Goal: Task Accomplishment & Management: Use online tool/utility

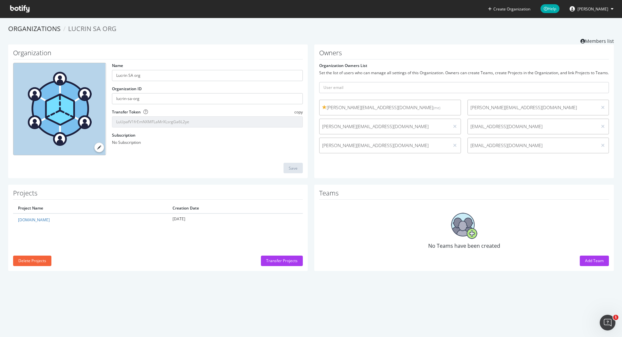
click at [22, 9] on icon at bounding box center [19, 8] width 19 height 7
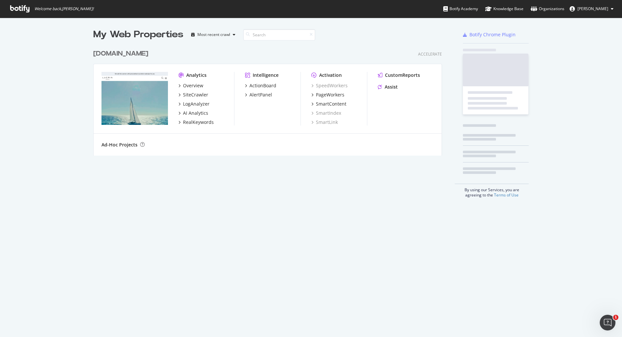
scroll to position [115, 354]
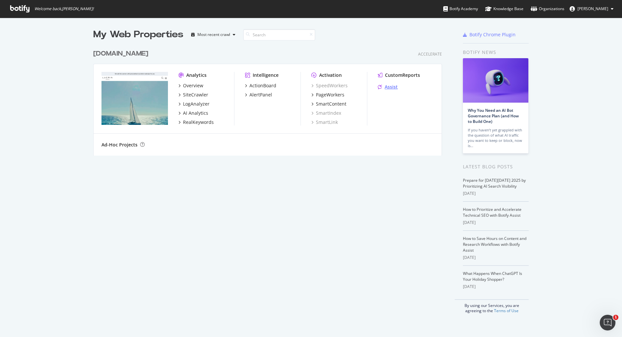
click at [392, 88] on div "Assist" at bounding box center [391, 87] width 13 height 7
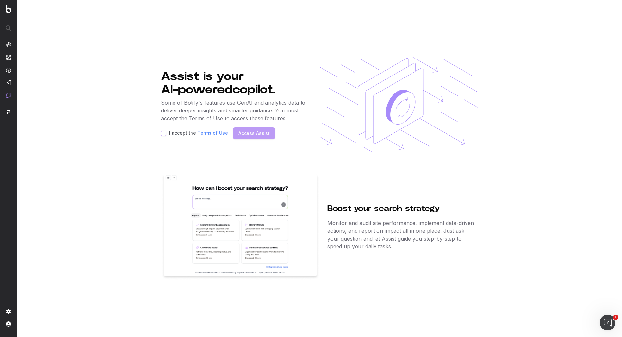
click at [171, 147] on div "Assist is your AI-powered copilot. Some of Botify's features use GenAI and anal…" at bounding box center [234, 105] width 147 height 96
click at [247, 139] on div "I accept the Terms of Use Access Assist" at bounding box center [234, 134] width 147 height 12
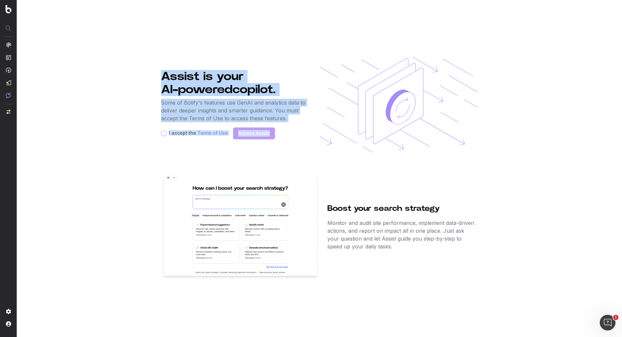
click at [247, 138] on div "I accept the Terms of Use Access Assist" at bounding box center [234, 134] width 147 height 12
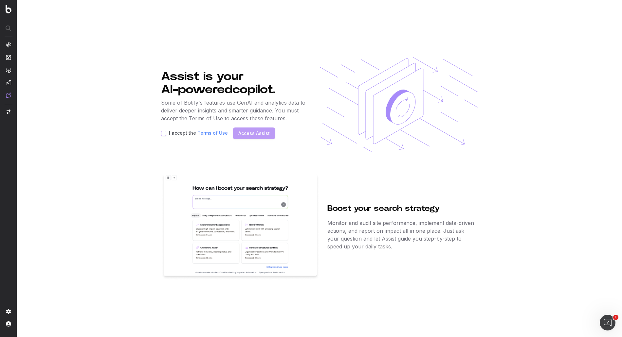
click at [143, 142] on section "Assist is your AI-powered copilot. Some of Botify's features use GenAI and anal…" at bounding box center [319, 168] width 605 height 337
click at [606, 319] on icon "Open Intercom Messenger" at bounding box center [606, 322] width 11 height 11
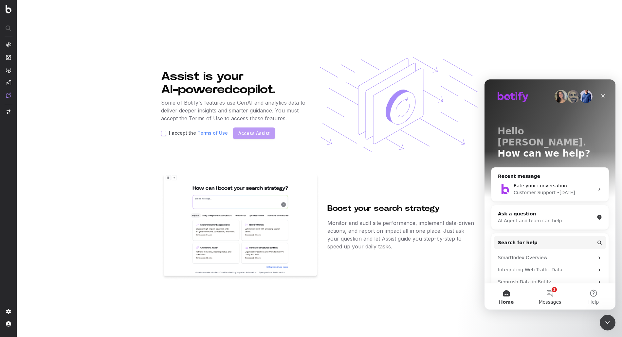
click at [550, 296] on button "1 Messages" at bounding box center [550, 297] width 44 height 26
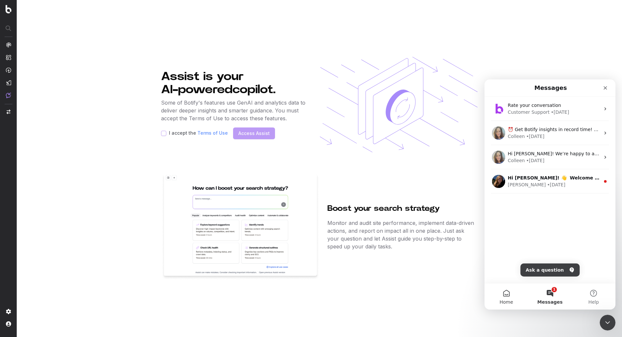
click at [506, 296] on button "Home" at bounding box center [506, 297] width 44 height 26
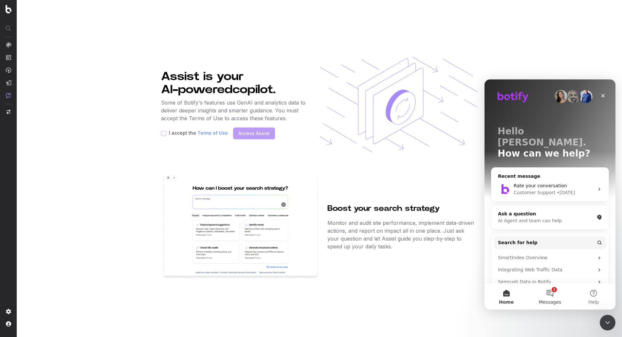
click at [550, 296] on button "1 Messages" at bounding box center [550, 297] width 44 height 26
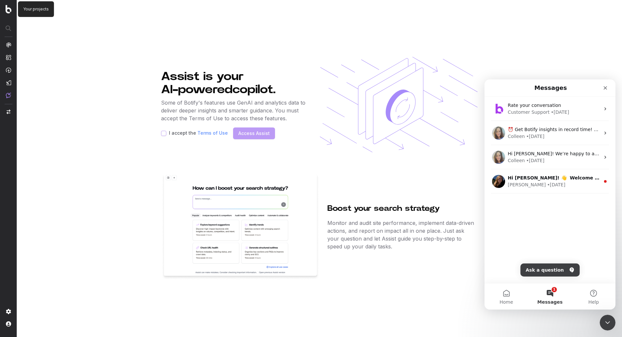
click at [11, 9] on img at bounding box center [9, 9] width 6 height 9
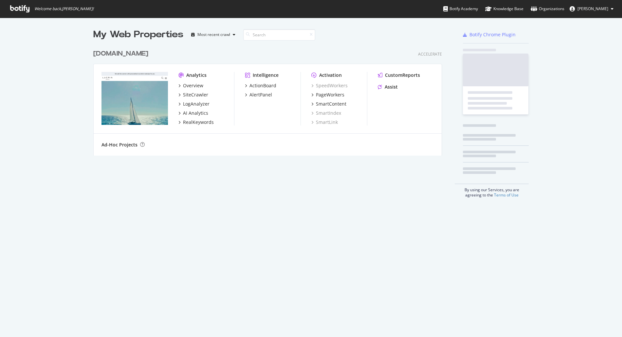
scroll to position [115, 354]
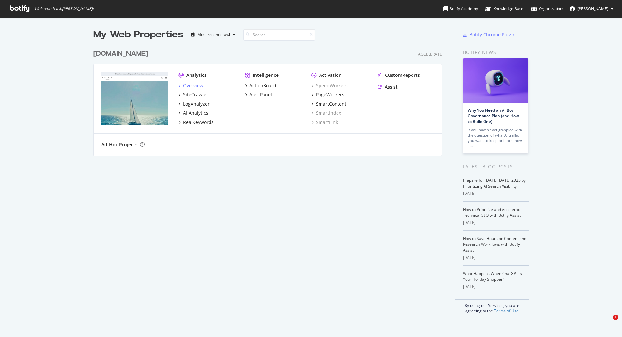
click at [194, 84] on div "Overview" at bounding box center [193, 85] width 20 height 7
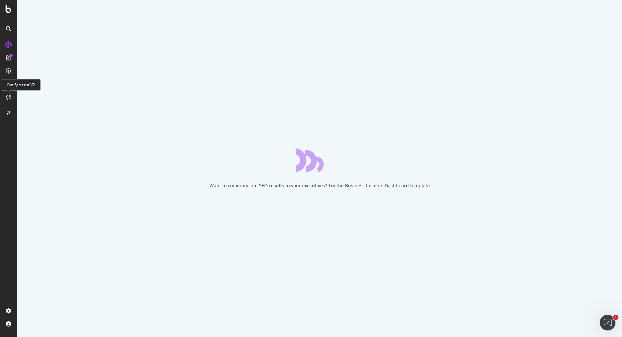
click at [8, 97] on icon at bounding box center [8, 97] width 5 height 5
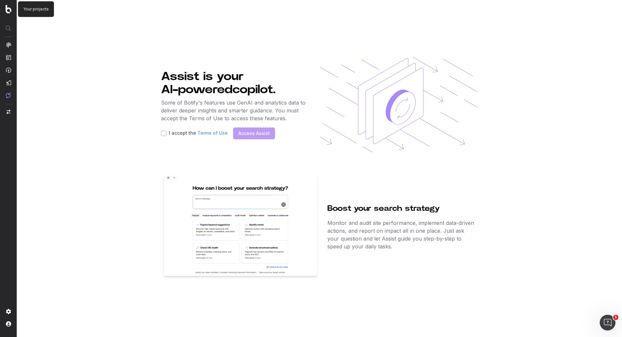
click at [7, 10] on img at bounding box center [9, 9] width 6 height 9
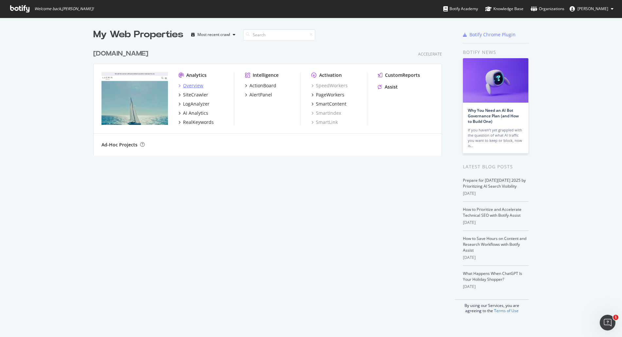
click at [193, 84] on div "Overview" at bounding box center [193, 85] width 20 height 7
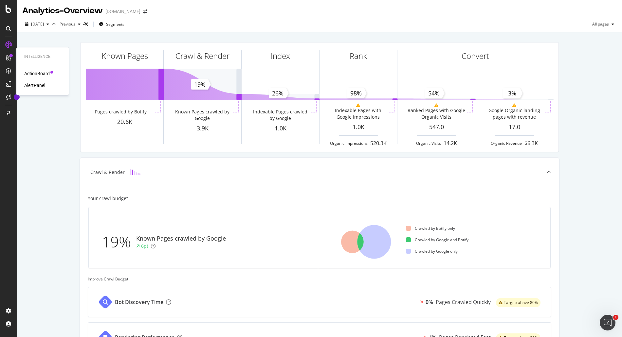
click at [30, 72] on div "ActionBoard" at bounding box center [37, 73] width 26 height 7
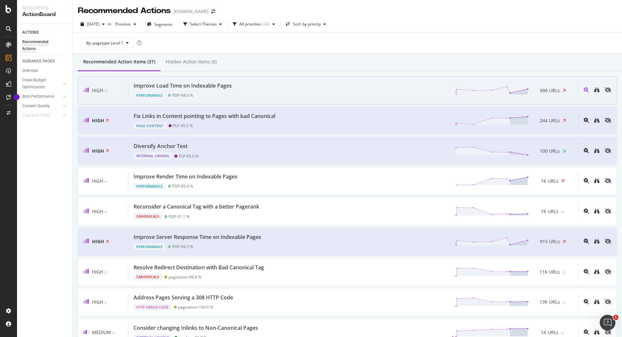
click at [217, 85] on div "Improve Load Time on Indexable Pages" at bounding box center [183, 86] width 98 height 8
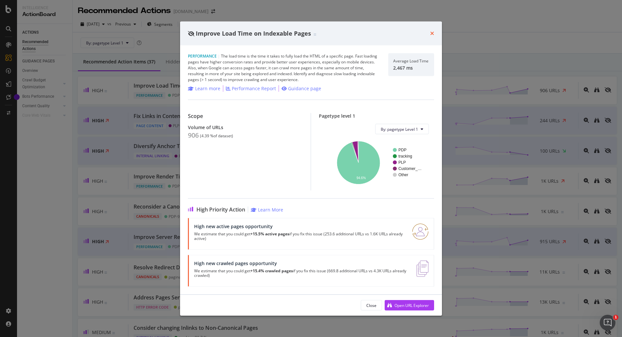
click at [432, 34] on icon "times" at bounding box center [432, 33] width 4 height 5
